Goal: Find specific page/section: Find specific page/section

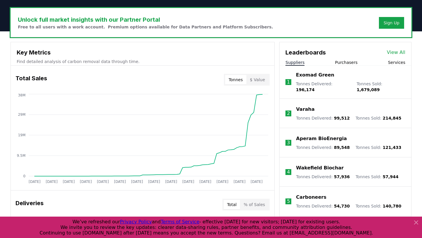
scroll to position [176, 0]
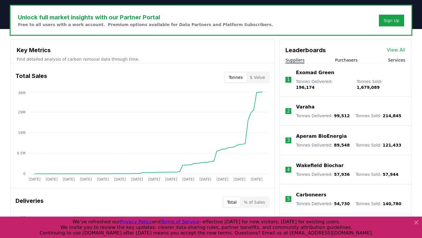
click at [415, 222] on icon at bounding box center [416, 222] width 7 height 7
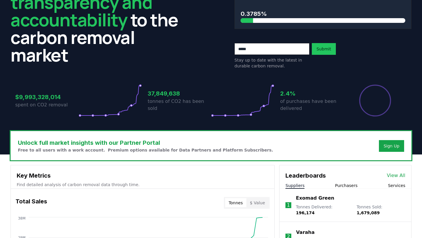
scroll to position [0, 0]
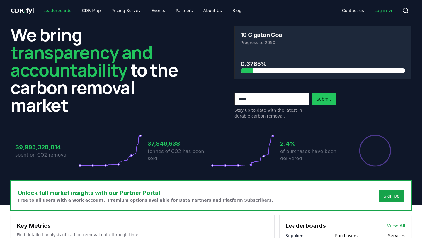
click at [58, 13] on link "Leaderboards" at bounding box center [58, 10] width 38 height 11
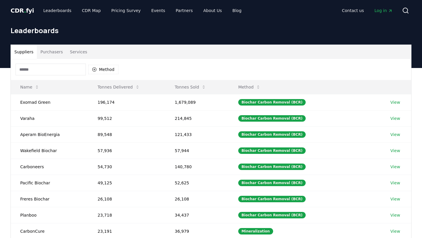
click at [51, 69] on input at bounding box center [51, 70] width 70 height 12
type input "*"
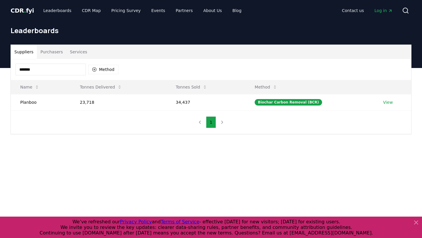
type input "*******"
click at [24, 13] on span "CDR . fyi" at bounding box center [22, 10] width 23 height 7
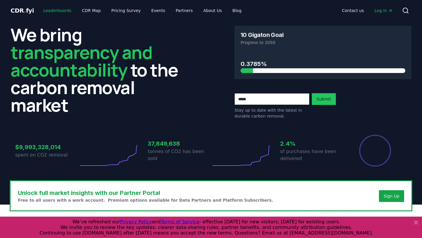
click at [57, 12] on link "Leaderboards" at bounding box center [58, 10] width 38 height 11
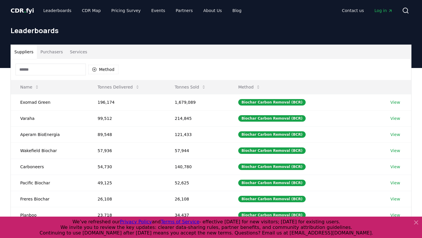
click at [26, 13] on span "CDR . fyi" at bounding box center [22, 10] width 23 height 7
